Goal: Navigation & Orientation: Go to known website

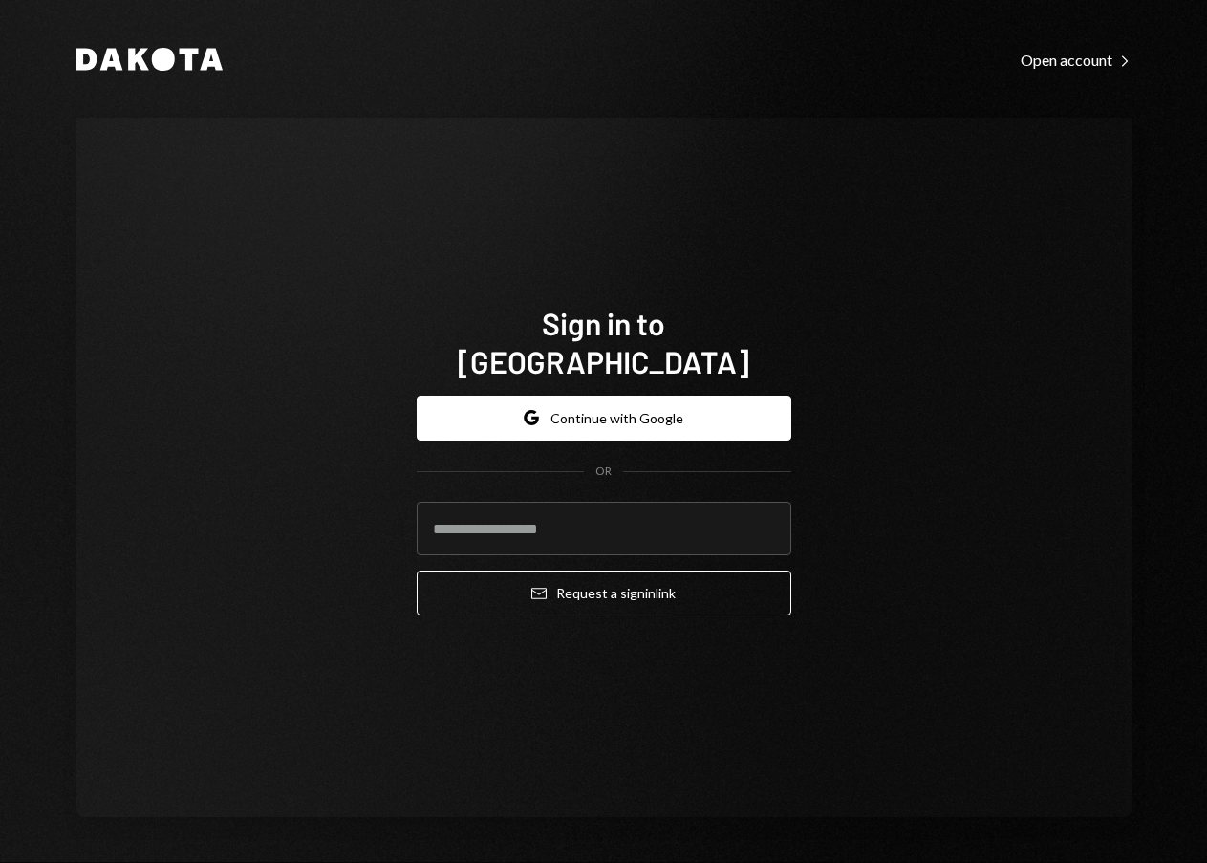
type input "**********"
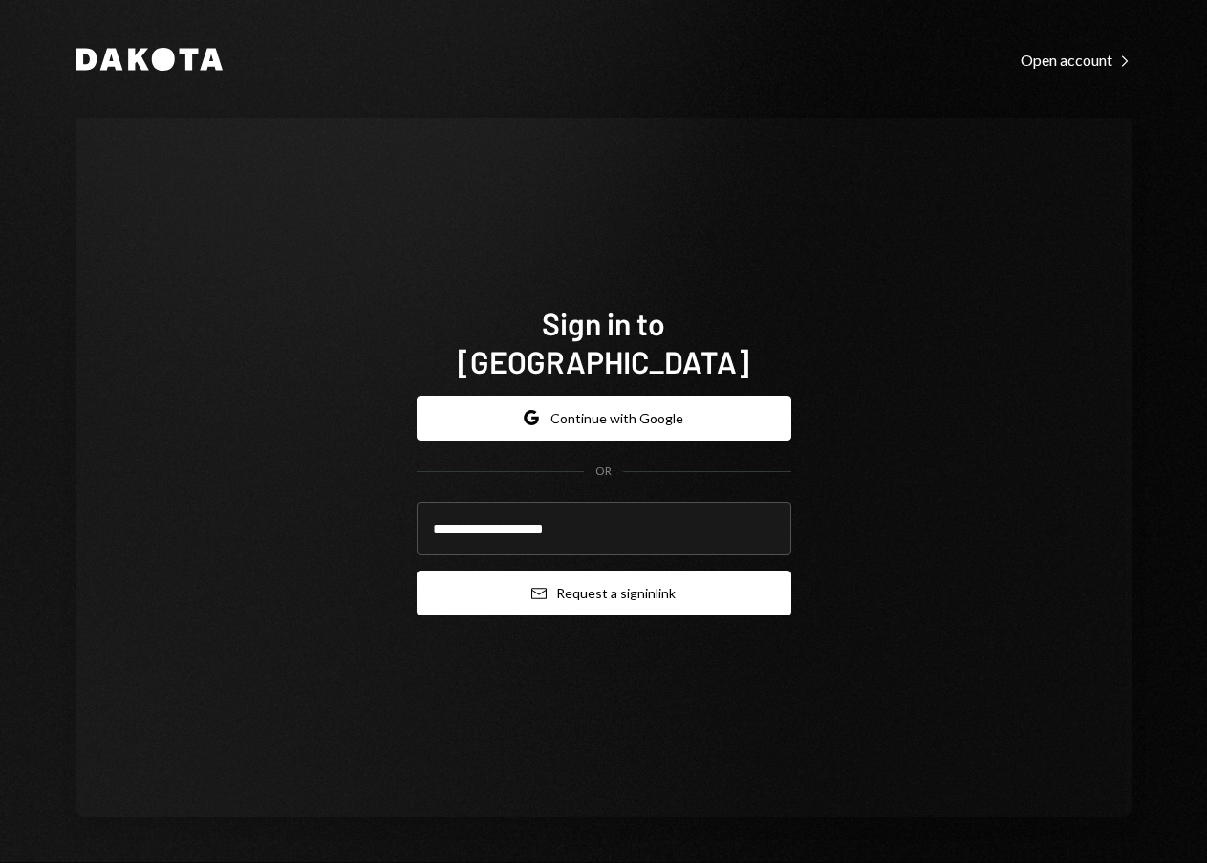
click at [576, 584] on button "Email Request a sign in link" at bounding box center [604, 593] width 375 height 45
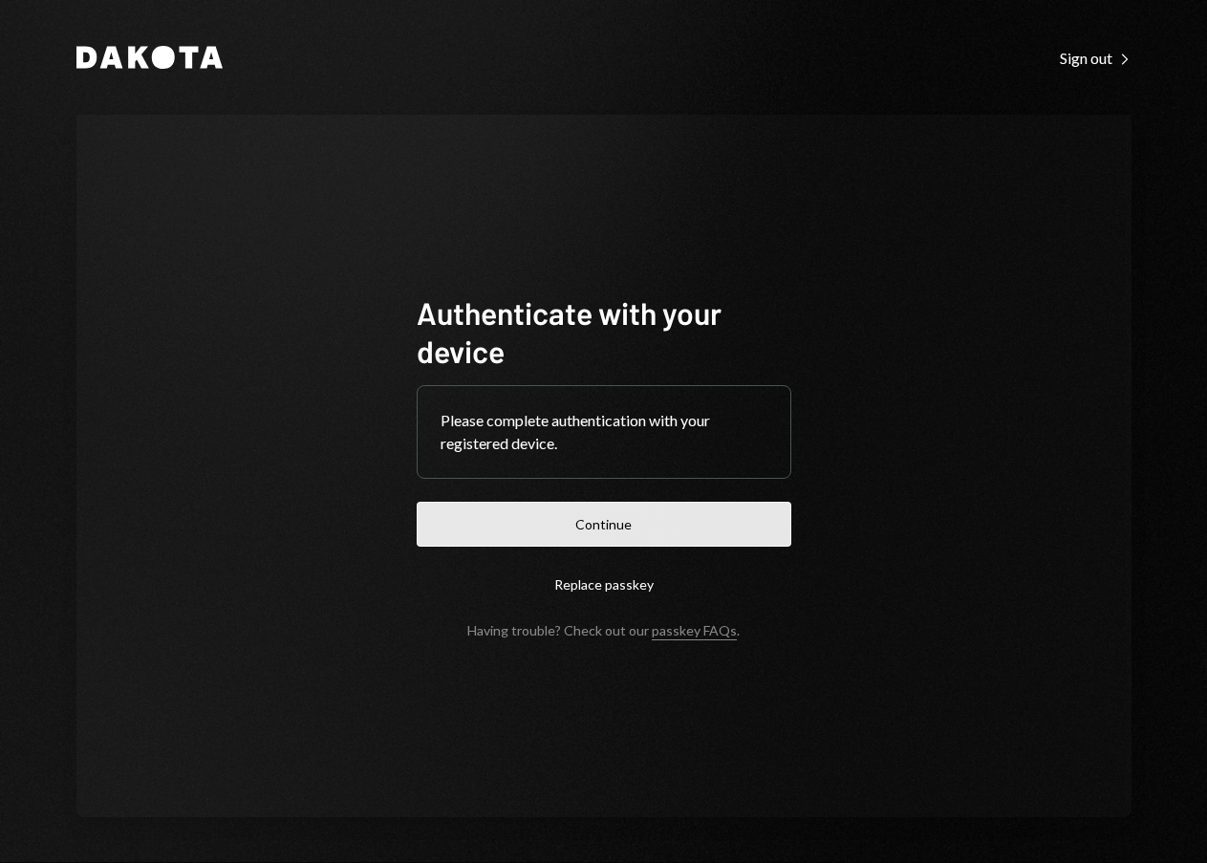
click at [618, 532] on button "Continue" at bounding box center [604, 524] width 375 height 45
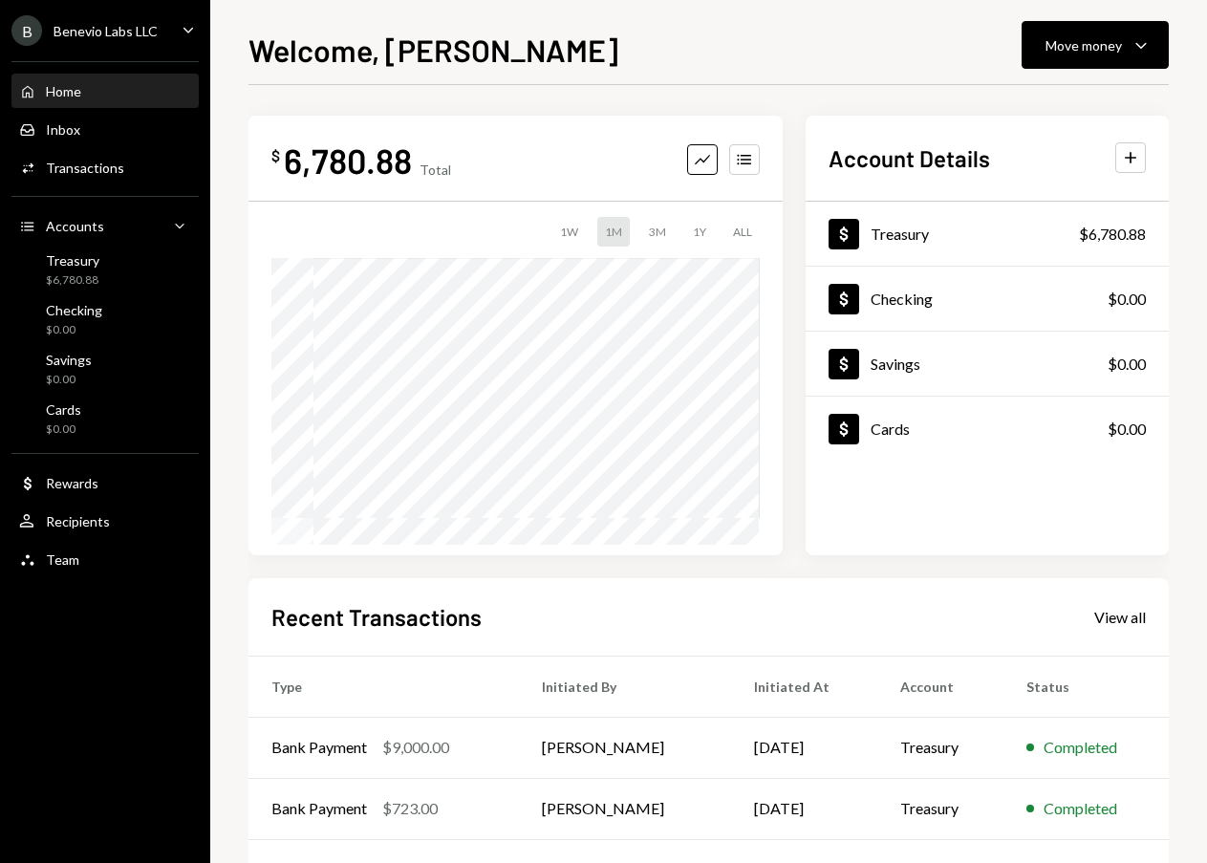
click at [184, 25] on icon "Caret Down" at bounding box center [188, 29] width 21 height 21
